Goal: Task Accomplishment & Management: Use online tool/utility

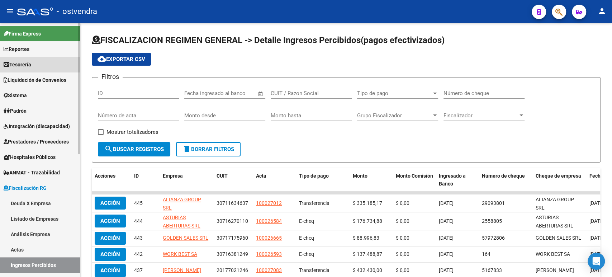
click at [18, 62] on span "Tesorería" at bounding box center [18, 65] width 28 height 8
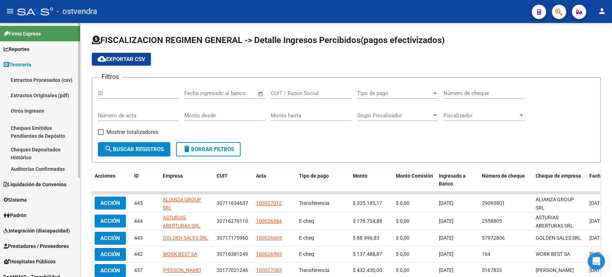
click at [43, 170] on link "Auditorías Confirmadas" at bounding box center [40, 168] width 80 height 15
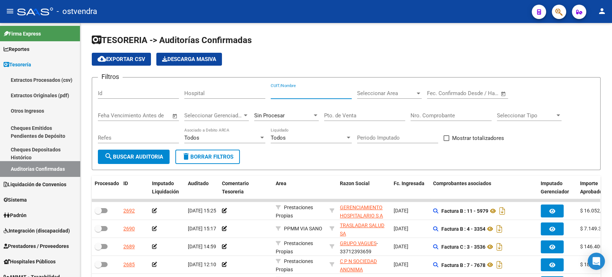
click at [289, 92] on input "CUIT/Nombre" at bounding box center [310, 93] width 81 height 6
paste input "30709759106"
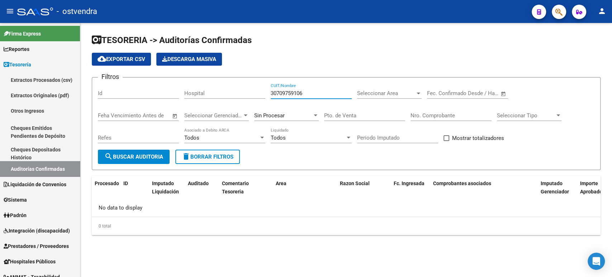
type input "30709759106"
click at [113, 157] on span "search Buscar Auditoria" at bounding box center [133, 156] width 59 height 6
click at [301, 95] on input "30709759106" at bounding box center [310, 93] width 81 height 6
click at [304, 92] on input "30709759106" at bounding box center [310, 93] width 81 height 6
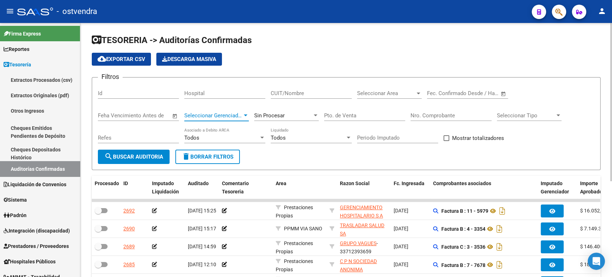
click at [213, 112] on span "Seleccionar Gerenciador" at bounding box center [213, 115] width 58 height 6
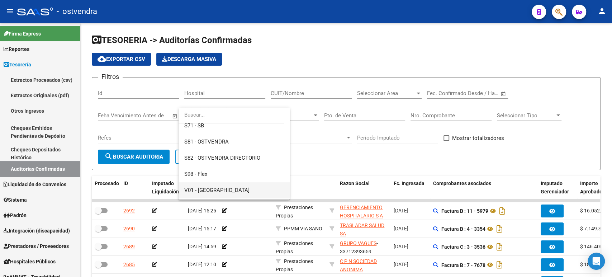
scroll to position [86, 0]
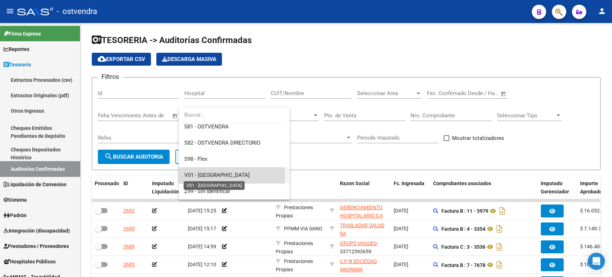
click at [209, 173] on span "V01 - [GEOGRAPHIC_DATA]" at bounding box center [216, 175] width 65 height 6
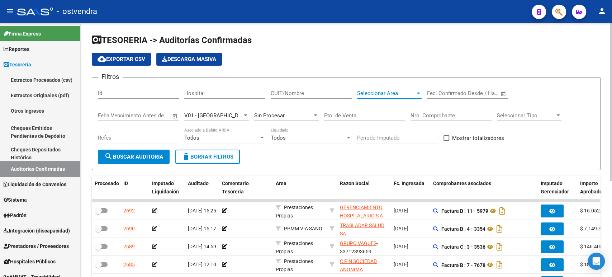
click at [380, 91] on span "Seleccionar Area" at bounding box center [386, 93] width 58 height 6
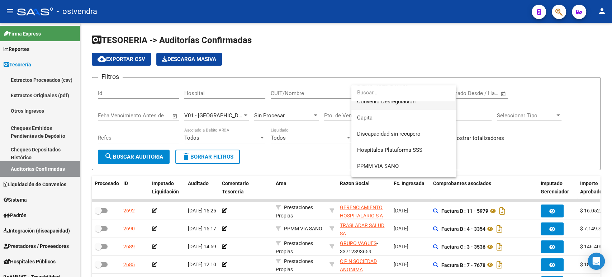
scroll to position [134, 0]
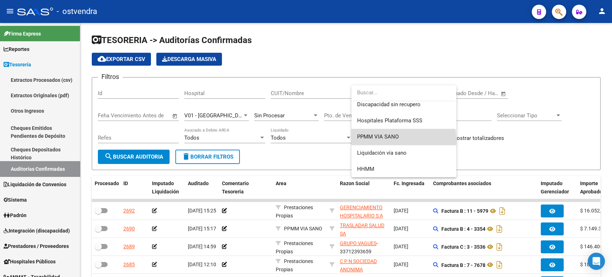
click at [400, 140] on span "PPMM VIA SANO" at bounding box center [404, 137] width 94 height 16
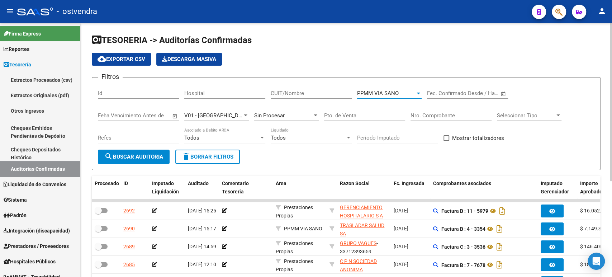
click at [131, 159] on span "search Buscar Auditoria" at bounding box center [133, 156] width 59 height 6
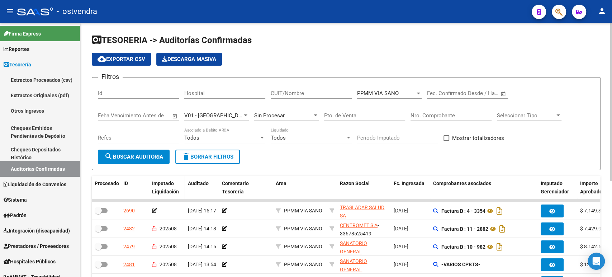
click at [157, 188] on div "Imputado Liquidación" at bounding box center [167, 187] width 30 height 16
click at [163, 187] on div "Imputado Liquidación" at bounding box center [167, 187] width 30 height 16
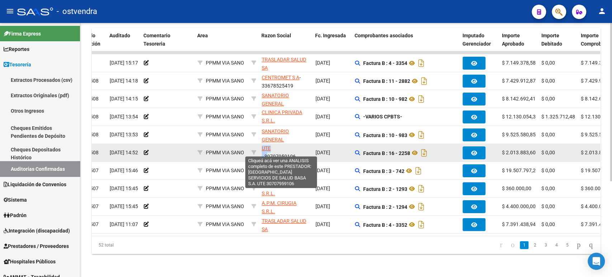
scroll to position [26, 0]
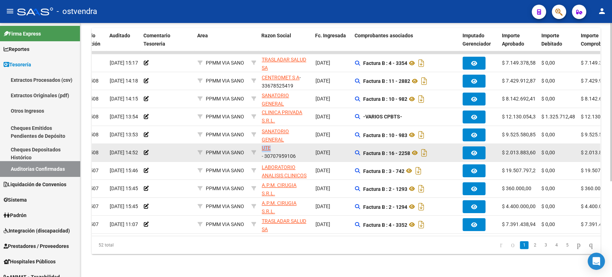
drag, startPoint x: 297, startPoint y: 153, endPoint x: 274, endPoint y: 145, distance: 24.7
click at [274, 145] on app-link-go-to "BUENOS AIRES SERVICIOS DE SALUD BASA S.A. UTE" at bounding box center [286, 135] width 48 height 33
click at [281, 150] on div "BUENOS AIRES SERVICIOS DE SALUD BASA S.A. UTE - 30707959106" at bounding box center [286, 152] width 48 height 15
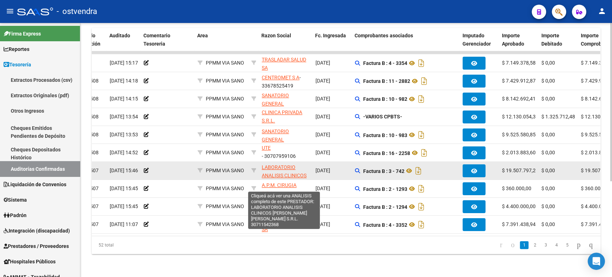
copy div "30707959106"
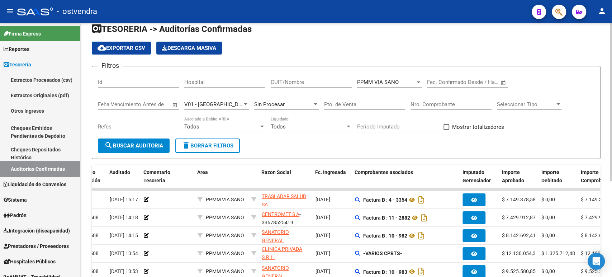
scroll to position [0, 0]
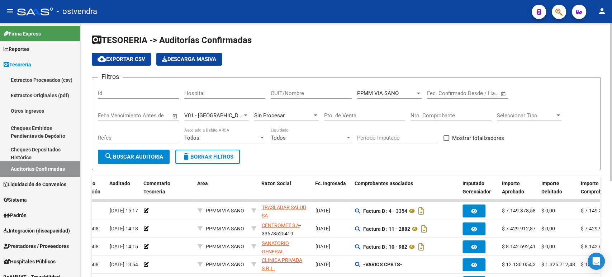
click at [307, 94] on input "CUIT/Nombre" at bounding box center [310, 93] width 81 height 6
paste input "30707959106"
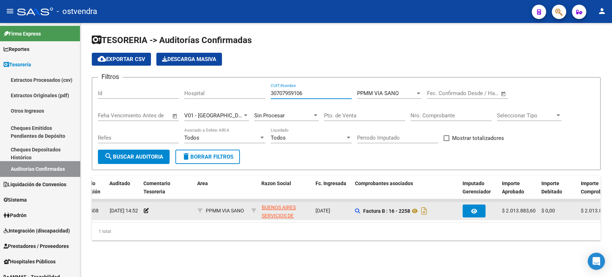
type input "30707959106"
drag, startPoint x: 298, startPoint y: 217, endPoint x: 342, endPoint y: 217, distance: 44.4
click at [342, 217] on div "2535 202508 [DATE] 14:52 PPMM VIA SANO [GEOGRAPHIC_DATA] SERVICIOS DE SALUD BAS…" at bounding box center [487, 211] width 947 height 18
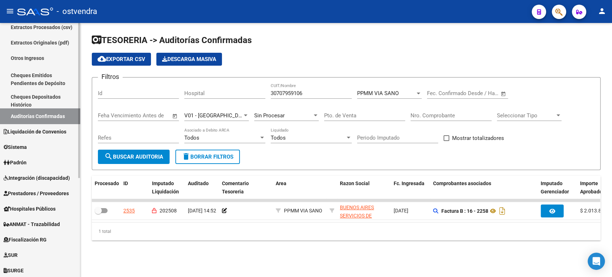
scroll to position [42, 0]
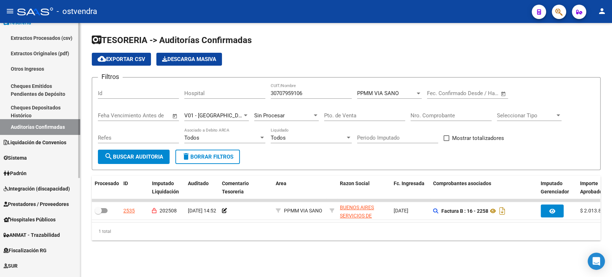
click at [34, 142] on span "Liquidación de Convenios" at bounding box center [35, 142] width 63 height 8
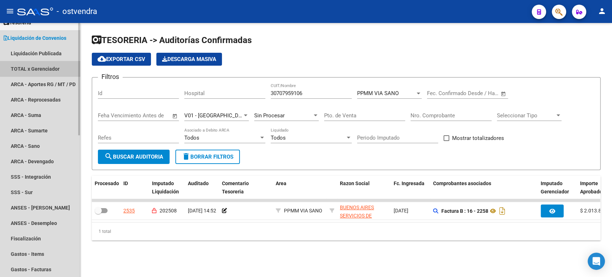
click at [49, 71] on link "TOTAL x Gerenciador" at bounding box center [40, 68] width 80 height 15
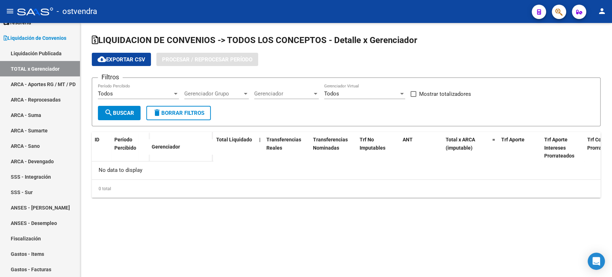
checkbox input "true"
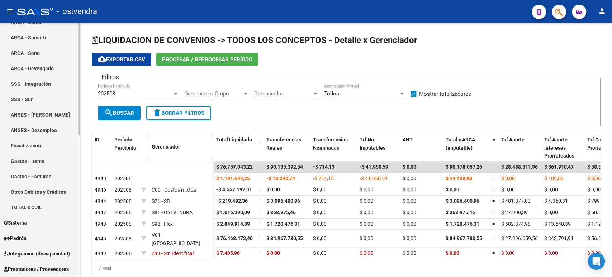
scroll to position [201, 0]
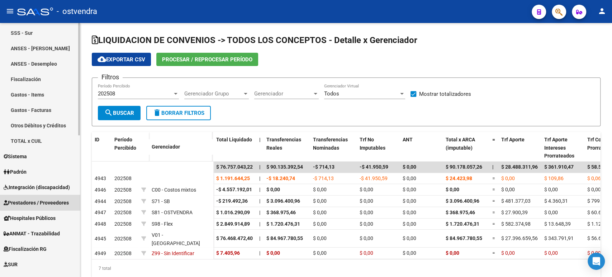
click at [45, 201] on span "Prestadores / Proveedores" at bounding box center [36, 202] width 65 height 8
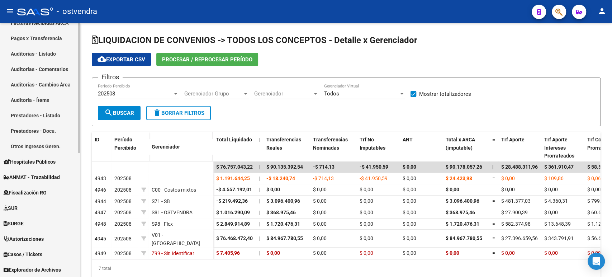
scroll to position [161, 0]
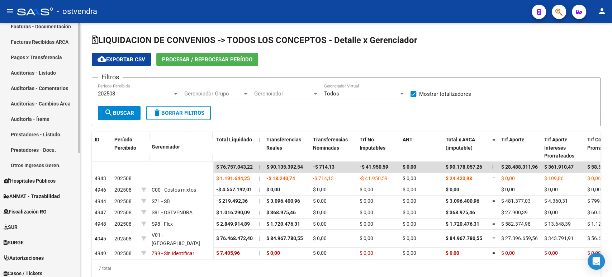
click at [45, 68] on link "Auditorías - Listado" at bounding box center [40, 72] width 80 height 15
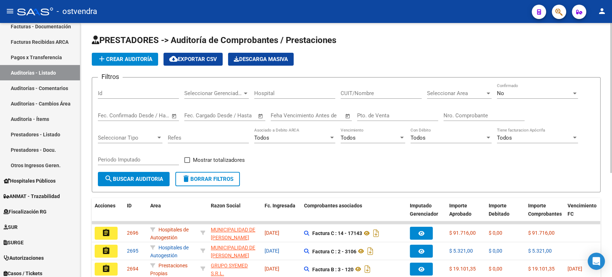
click at [224, 94] on span "Seleccionar Gerenciador" at bounding box center [213, 93] width 58 height 6
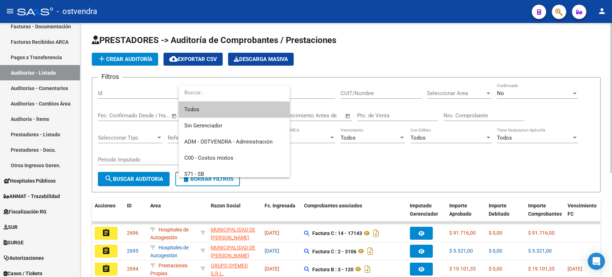
paste input "30707959106"
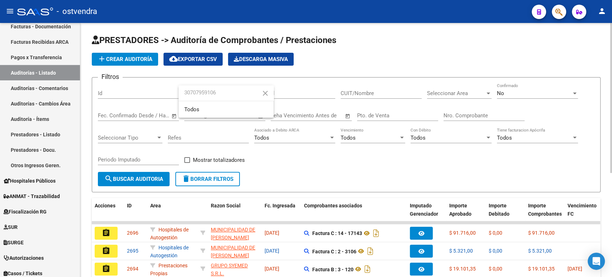
type input "30707959106"
click at [275, 94] on input "Hospital" at bounding box center [294, 93] width 81 height 6
click at [349, 94] on input "CUIT/Nombre" at bounding box center [380, 93] width 81 height 6
paste input "30707959106"
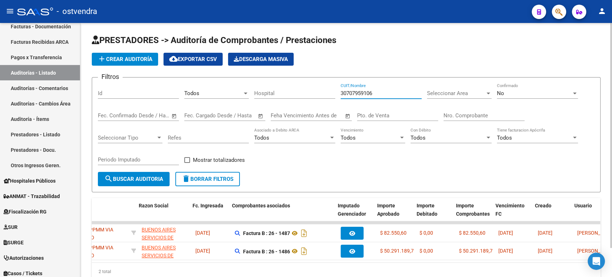
scroll to position [0, 74]
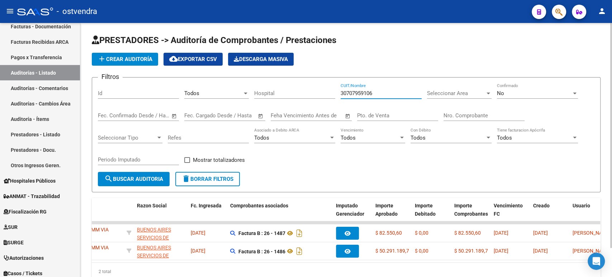
type input "30707959106"
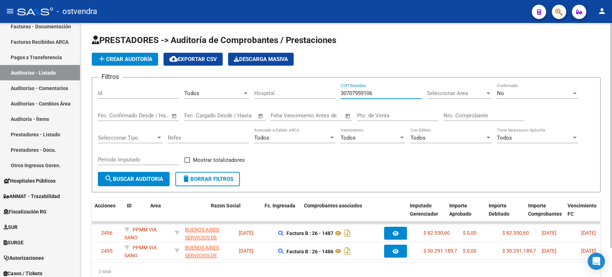
scroll to position [0, 0]
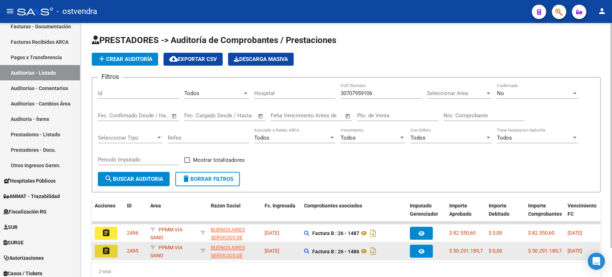
click at [109, 251] on mat-icon "assignment" at bounding box center [106, 250] width 9 height 9
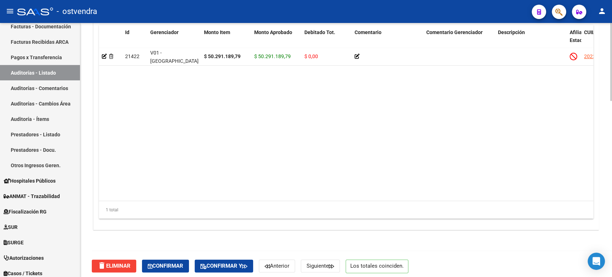
scroll to position [572, 0]
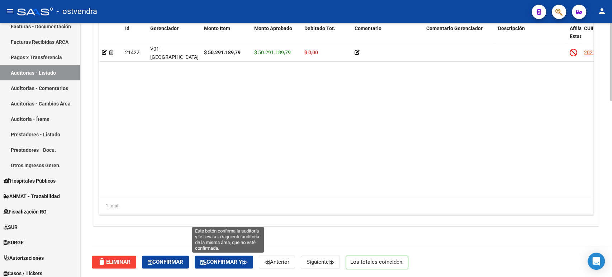
click at [233, 263] on span "Confirmar y" at bounding box center [223, 261] width 47 height 6
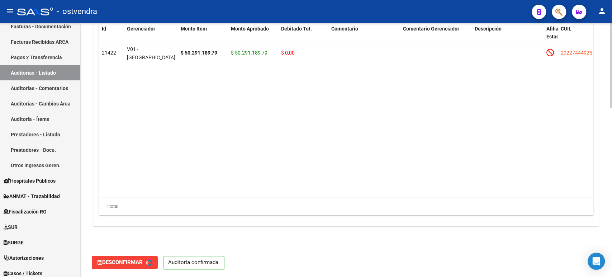
scroll to position [0, 0]
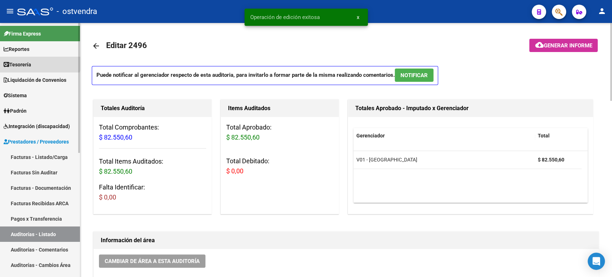
click at [38, 58] on link "Tesorería" at bounding box center [40, 64] width 80 height 15
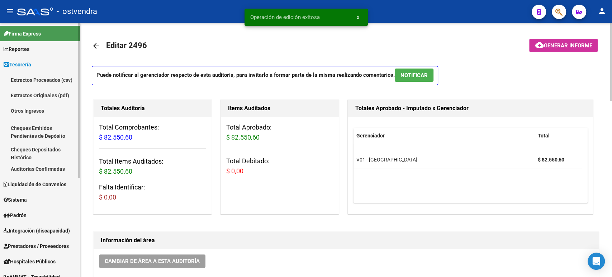
click at [44, 166] on link "Auditorías Confirmadas" at bounding box center [40, 168] width 80 height 15
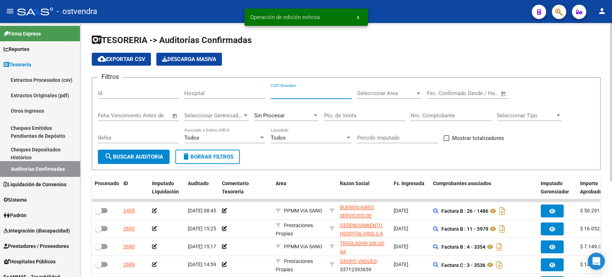
click at [310, 91] on input "CUIT/Nombre" at bounding box center [310, 93] width 81 height 6
paste input "30707959106"
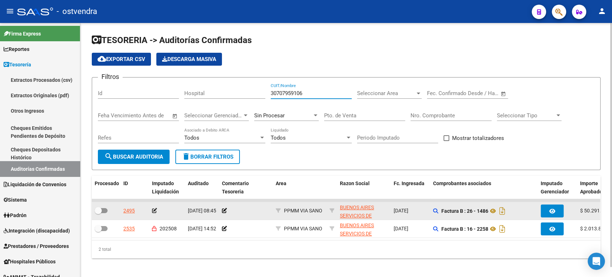
type input "30707959106"
click at [155, 209] on icon at bounding box center [154, 210] width 5 height 5
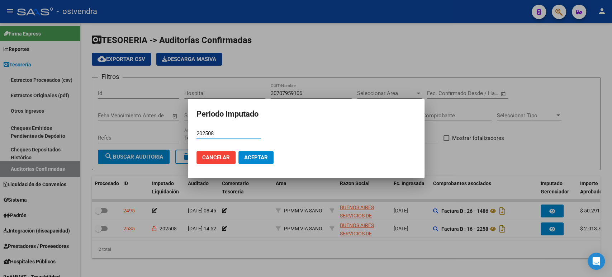
type input "202508"
click at [258, 158] on span "Aceptar" at bounding box center [256, 157] width 24 height 6
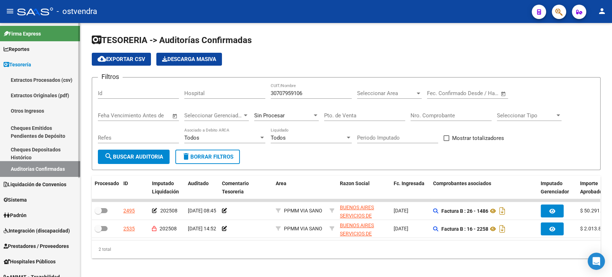
click at [28, 51] on span "Reportes" at bounding box center [17, 49] width 26 height 8
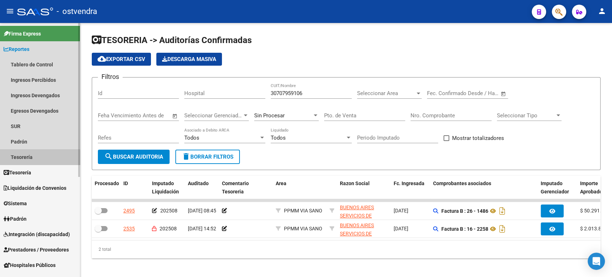
click at [22, 159] on link "Tesorería" at bounding box center [40, 156] width 80 height 15
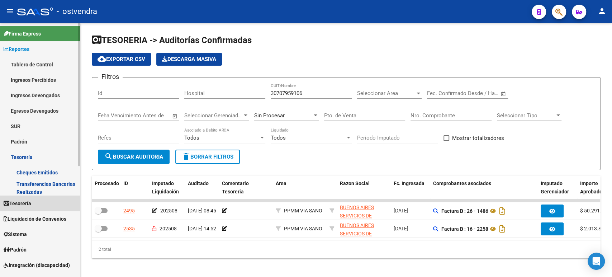
click at [31, 199] on span "Tesorería" at bounding box center [18, 203] width 28 height 8
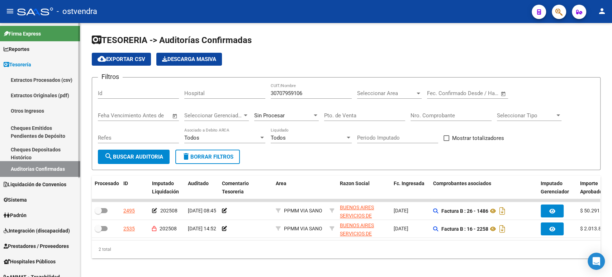
click at [32, 179] on link "Liquidación de Convenios" at bounding box center [40, 183] width 80 height 15
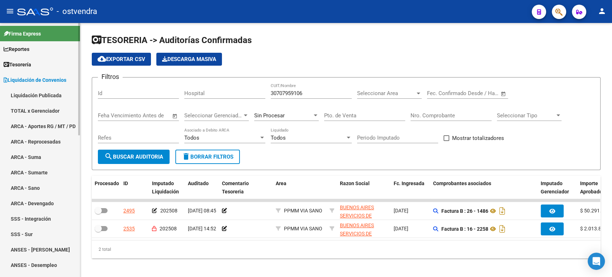
click at [29, 106] on link "TOTAL x Gerenciador" at bounding box center [40, 110] width 80 height 15
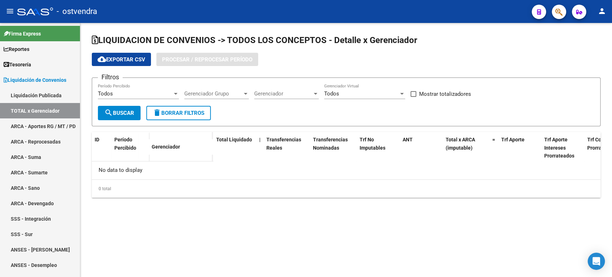
checkbox input "true"
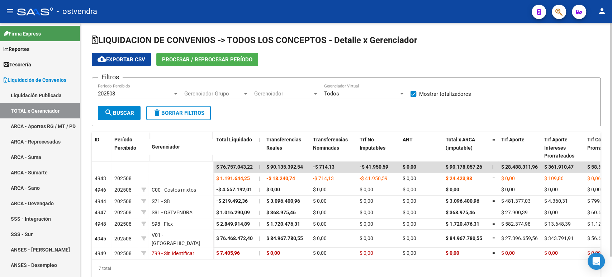
click at [183, 62] on button "Procesar / Reprocesar período" at bounding box center [207, 59] width 102 height 13
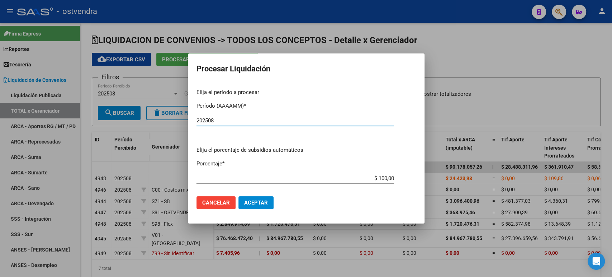
type input "202508"
click at [246, 205] on button "Aceptar" at bounding box center [255, 202] width 35 height 13
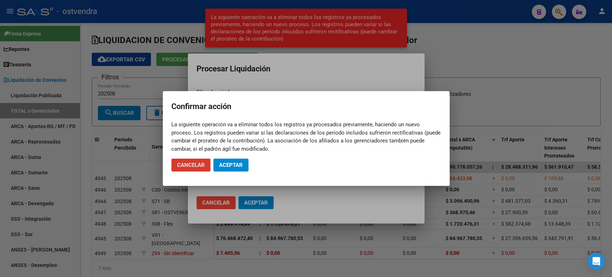
click at [233, 163] on span "Aceptar" at bounding box center [231, 165] width 24 height 6
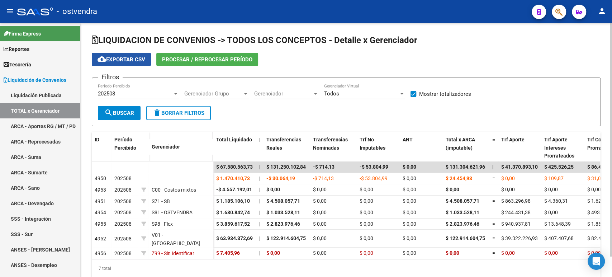
click at [133, 62] on button "cloud_download Exportar CSV" at bounding box center [121, 59] width 59 height 13
